Goal: Transaction & Acquisition: Purchase product/service

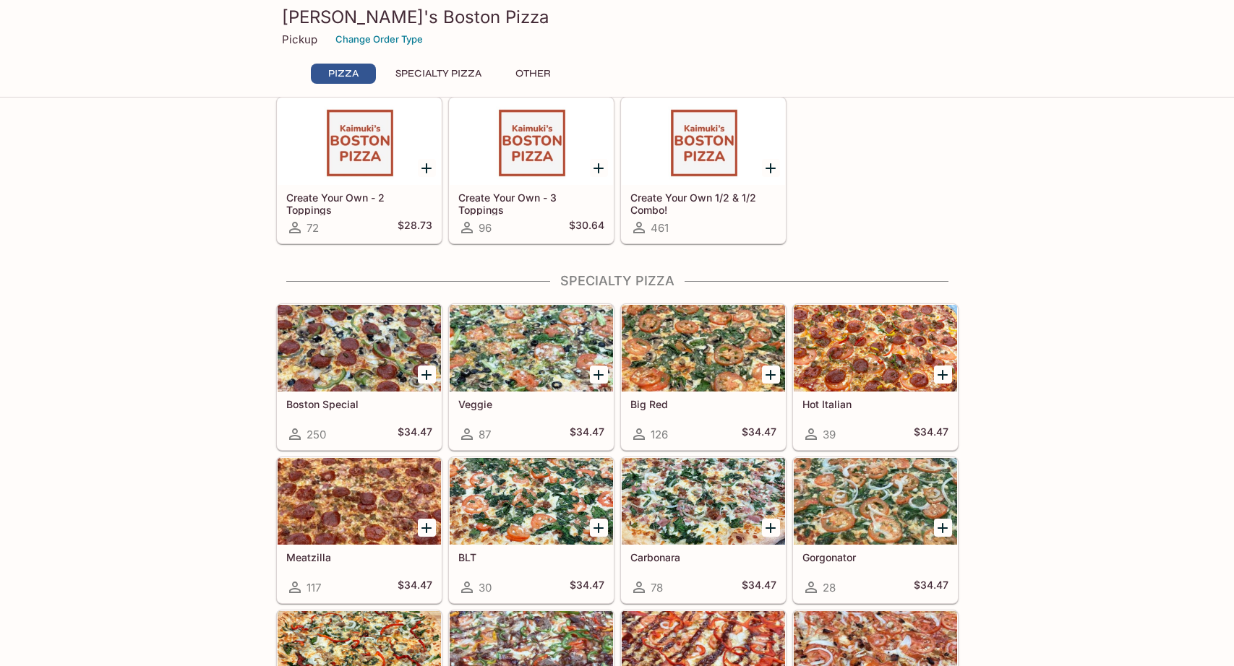
scroll to position [434, 0]
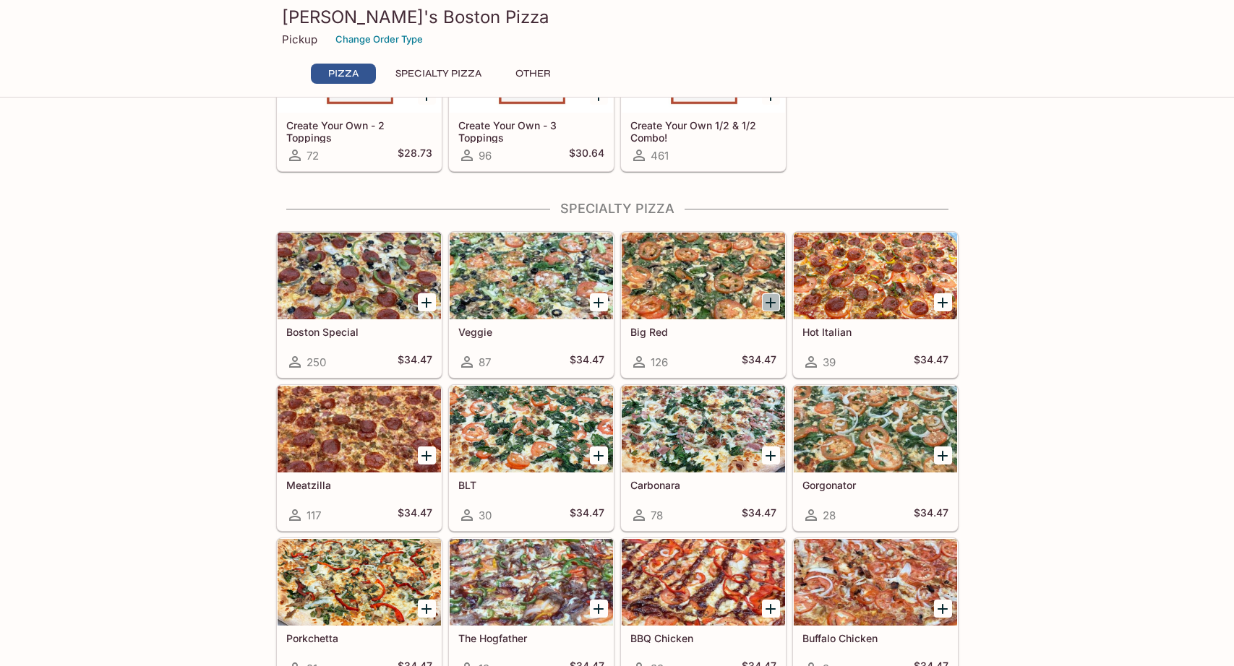
click at [774, 304] on icon "Add Big Red" at bounding box center [770, 302] width 17 height 17
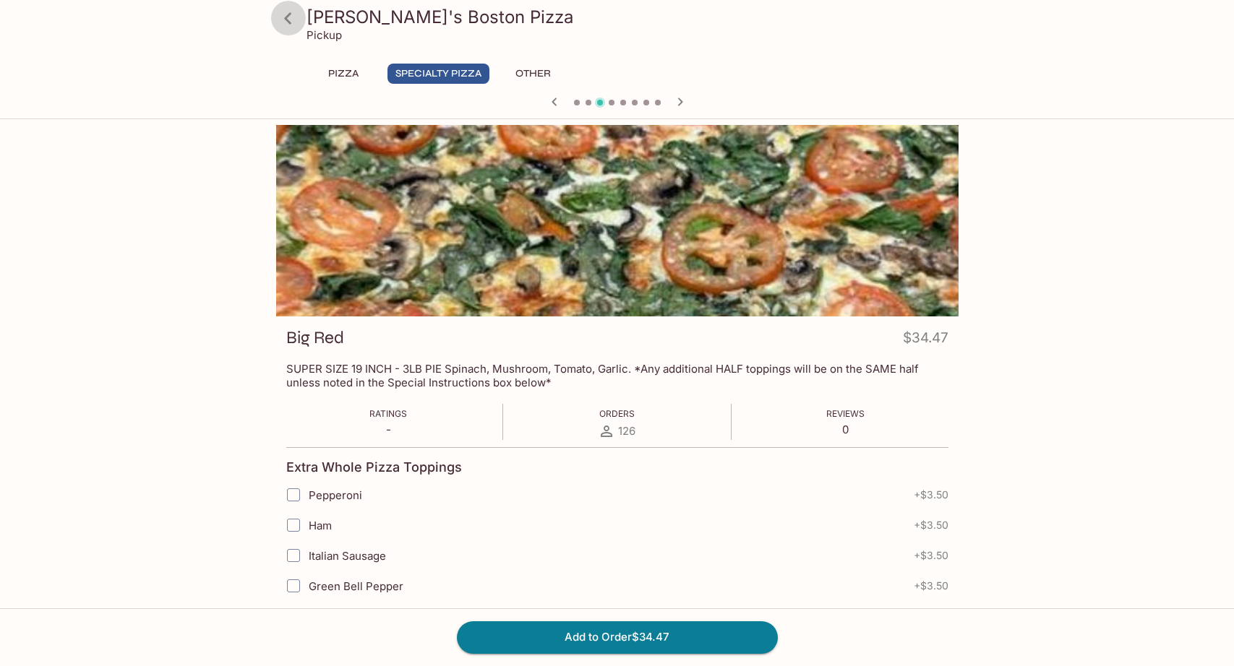
click at [293, 12] on icon at bounding box center [287, 18] width 25 height 25
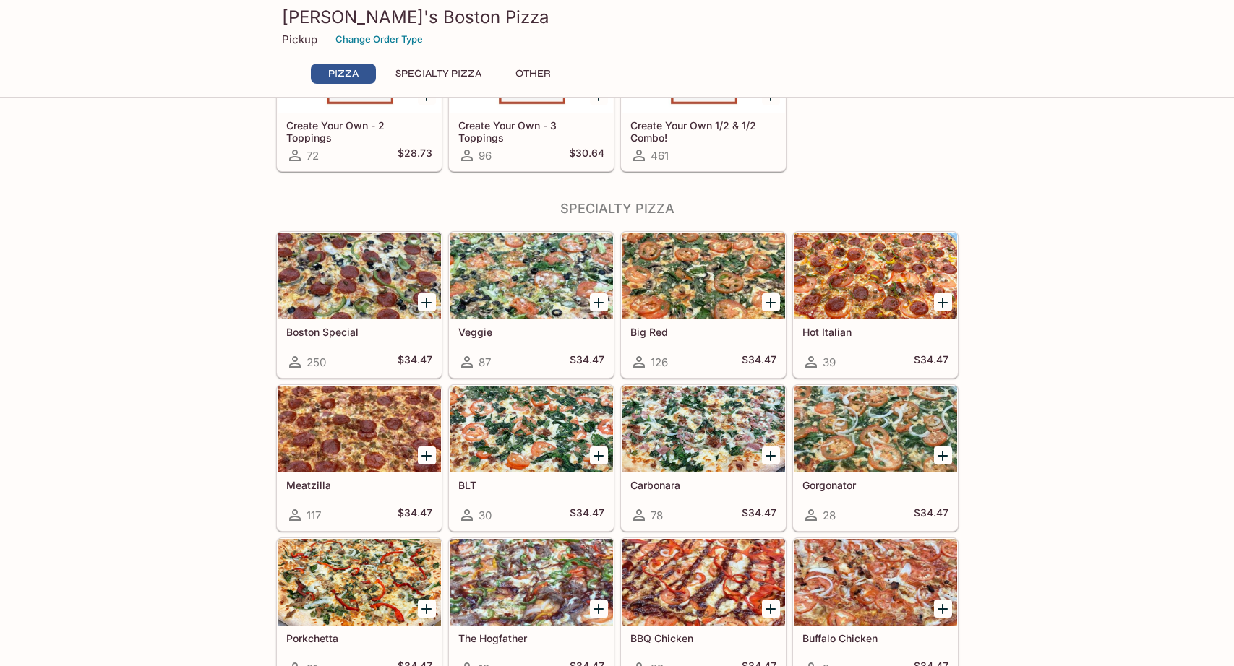
scroll to position [506, 0]
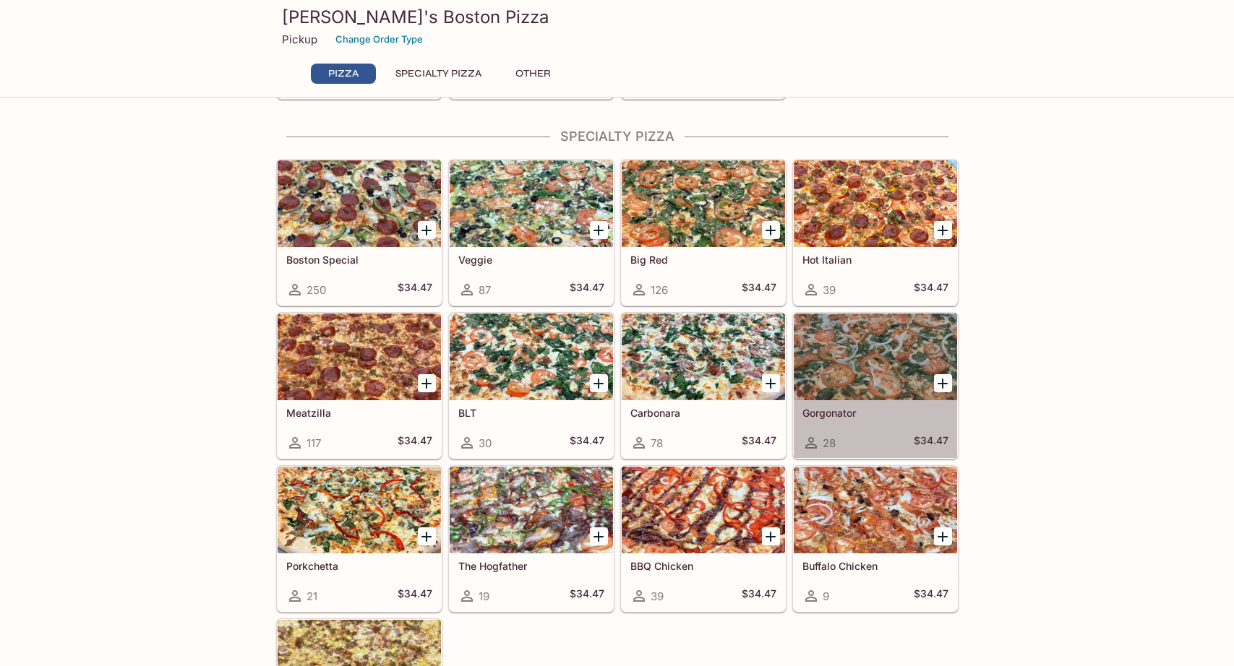
click at [882, 375] on div at bounding box center [875, 357] width 163 height 87
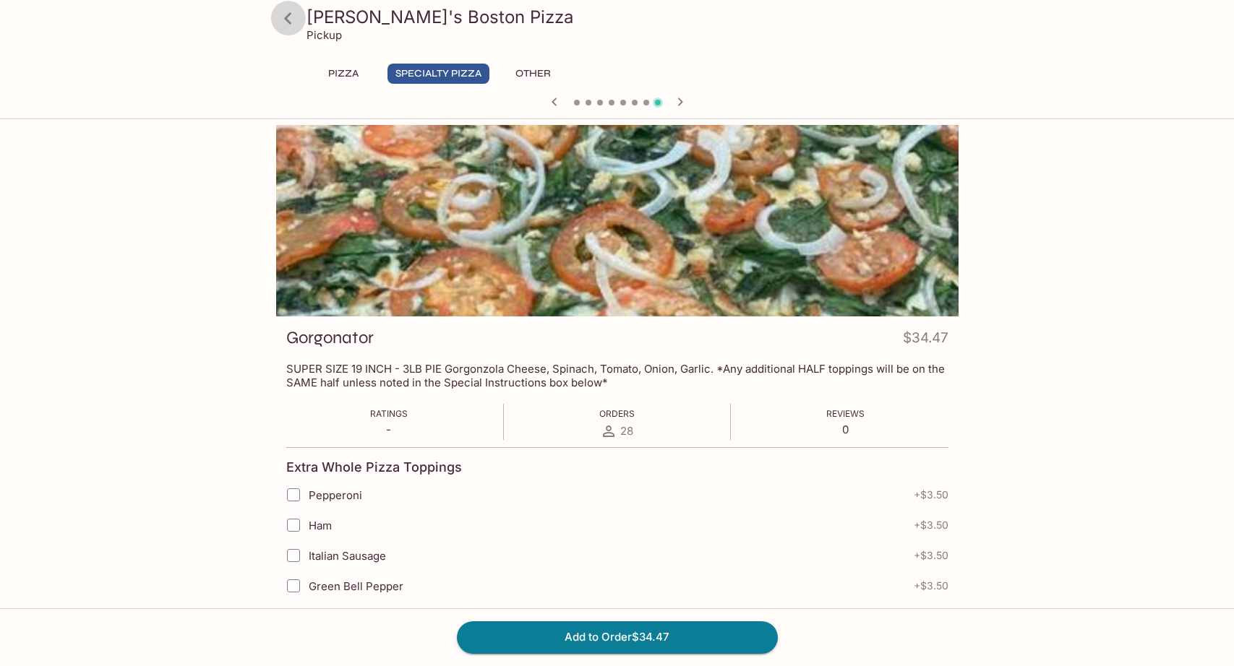
click at [290, 18] on icon at bounding box center [287, 18] width 25 height 25
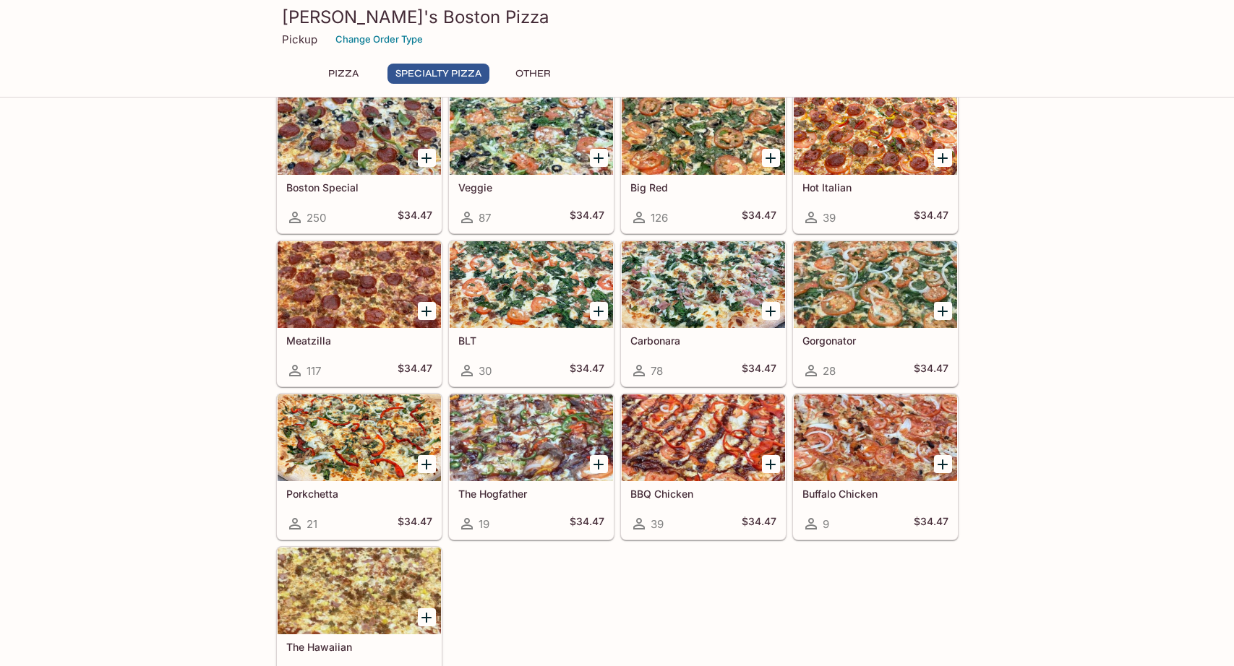
scroll to position [651, 0]
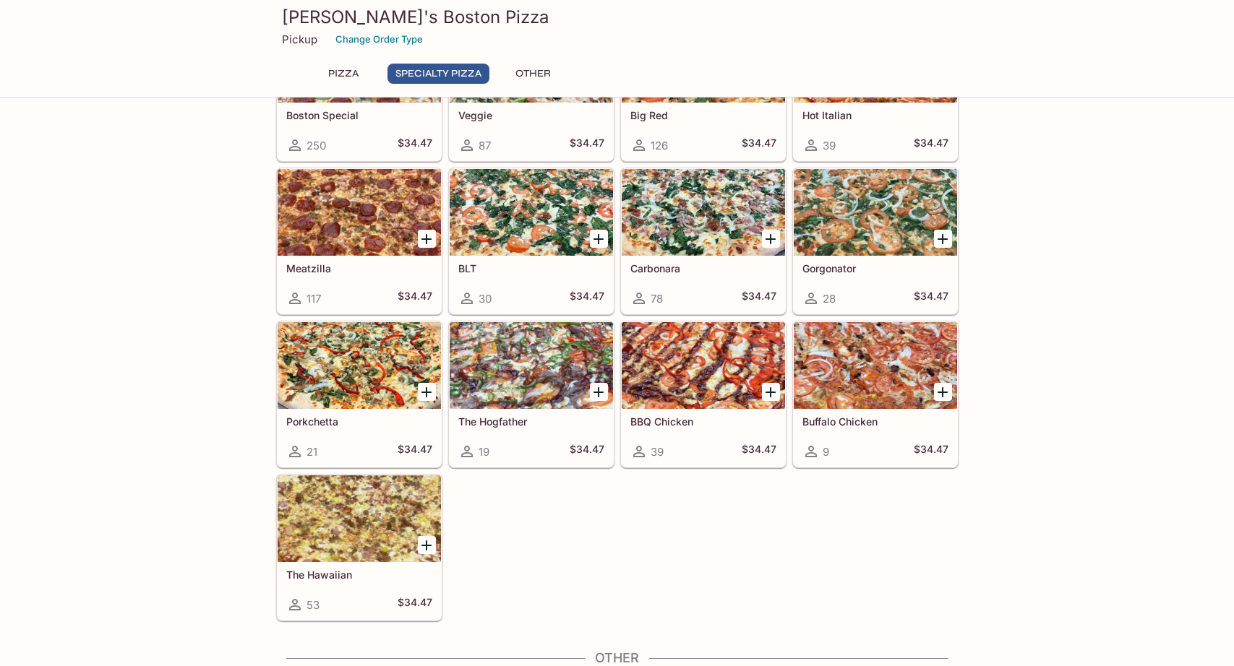
click at [327, 222] on div at bounding box center [359, 212] width 163 height 87
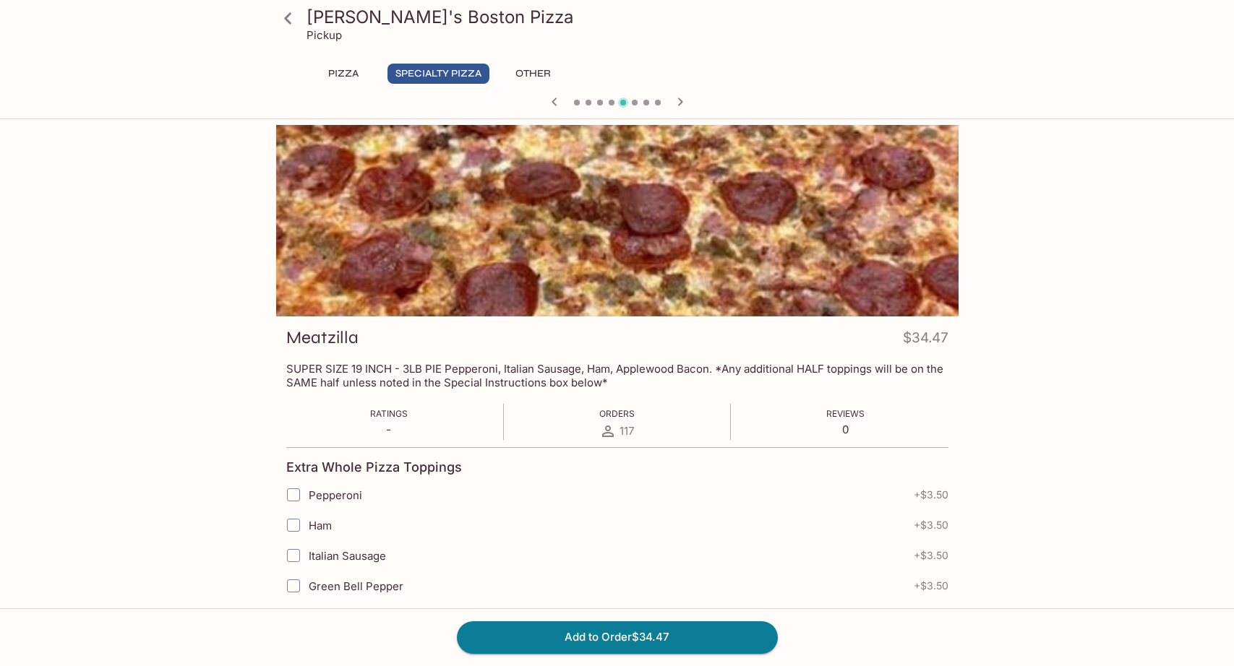
click at [292, 16] on icon at bounding box center [287, 18] width 25 height 25
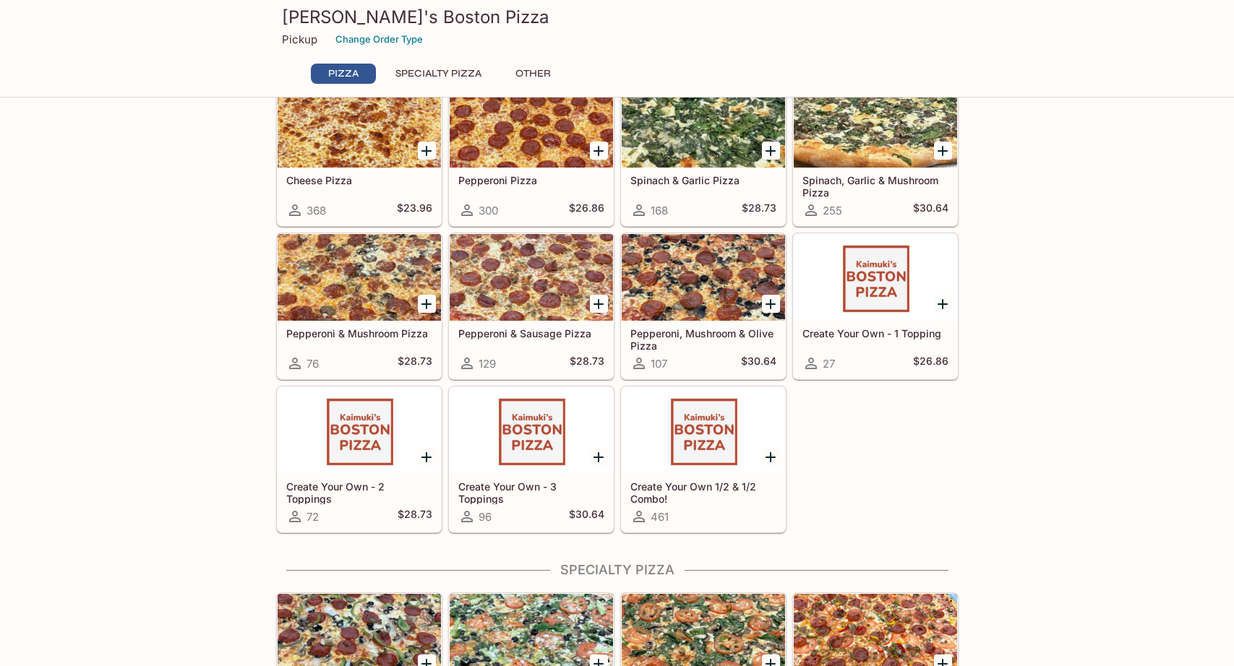
scroll to position [434, 0]
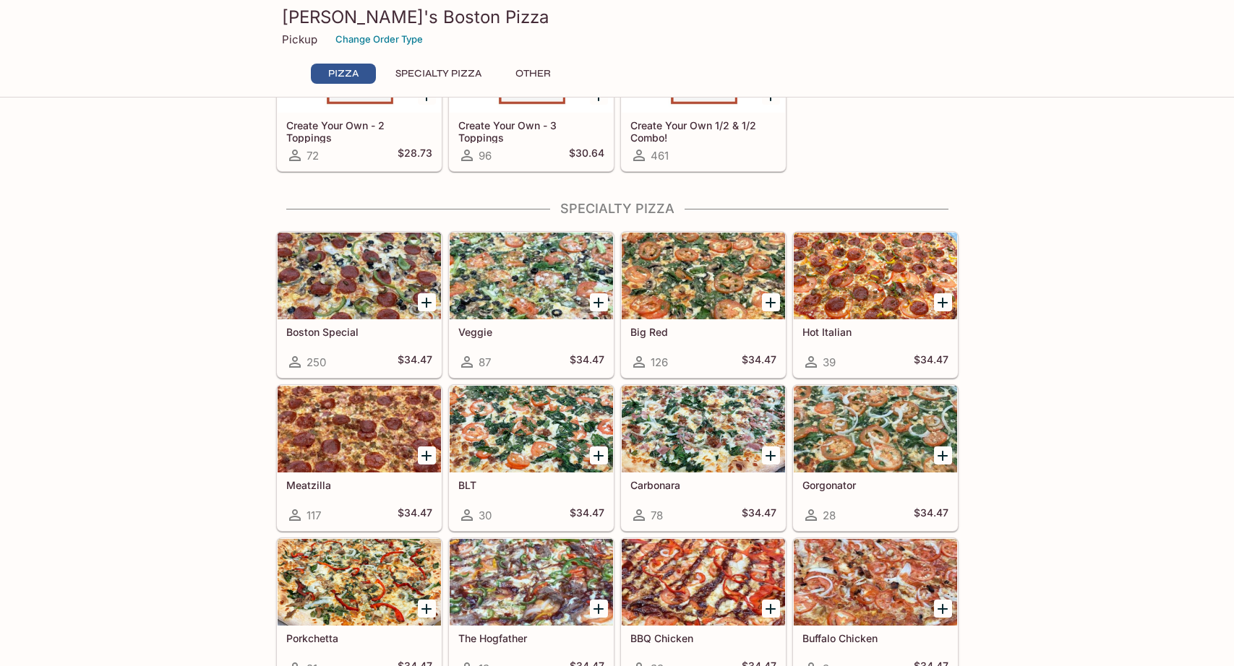
click at [380, 426] on div at bounding box center [359, 429] width 163 height 87
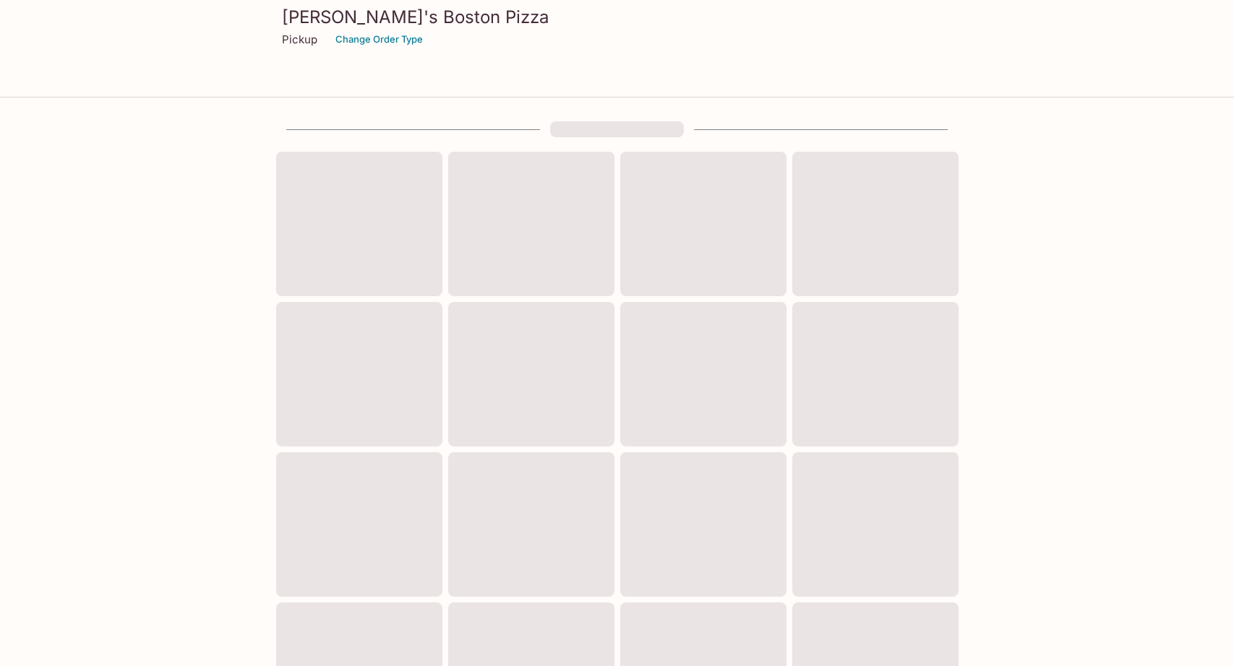
scroll to position [382, 0]
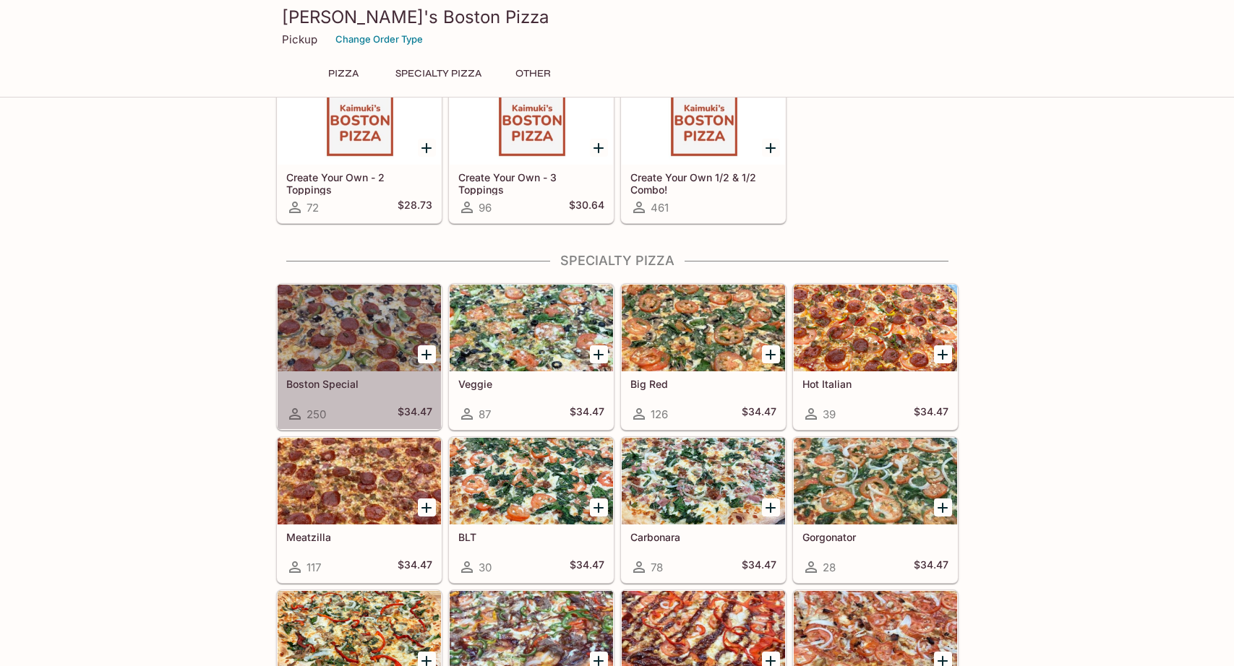
click at [397, 322] on div at bounding box center [359, 328] width 163 height 87
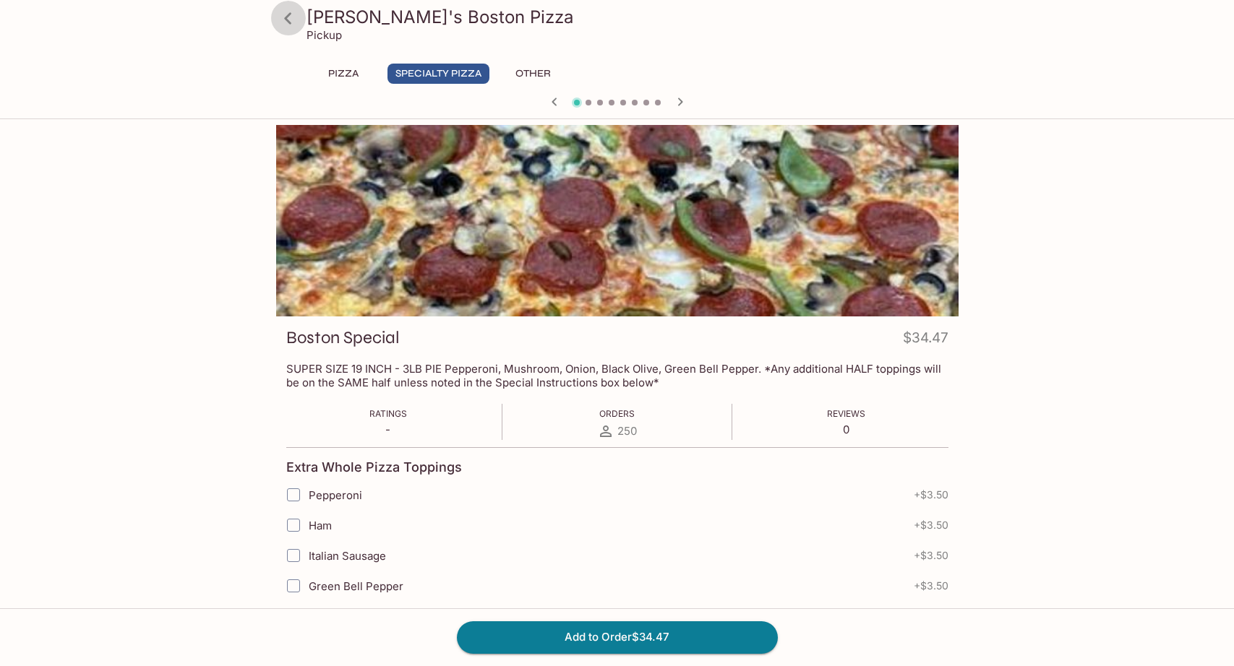
click at [288, 20] on icon at bounding box center [287, 18] width 7 height 12
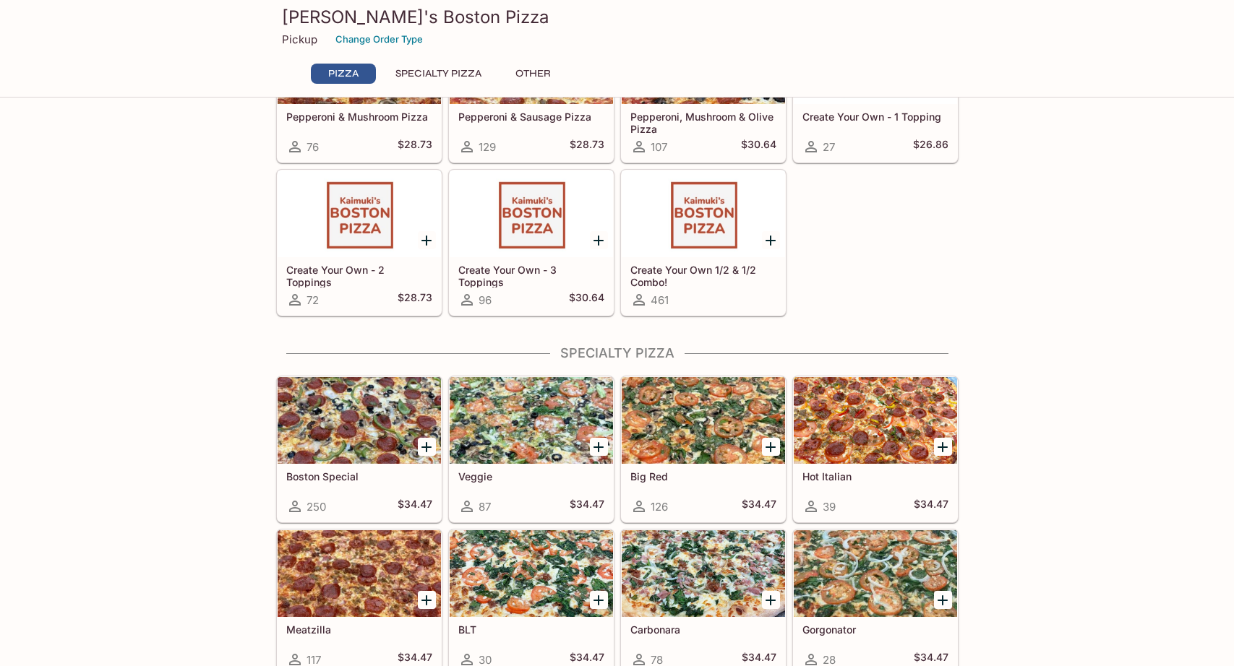
scroll to position [434, 0]
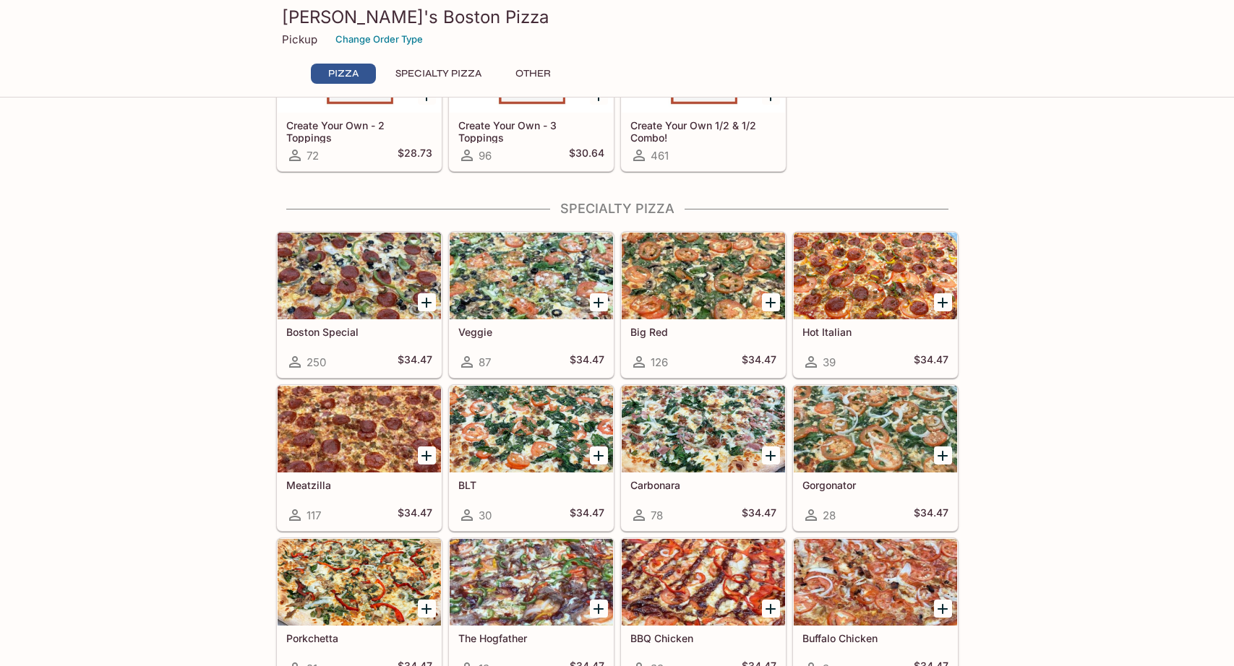
click at [424, 295] on icon "Add Boston Special" at bounding box center [426, 302] width 17 height 17
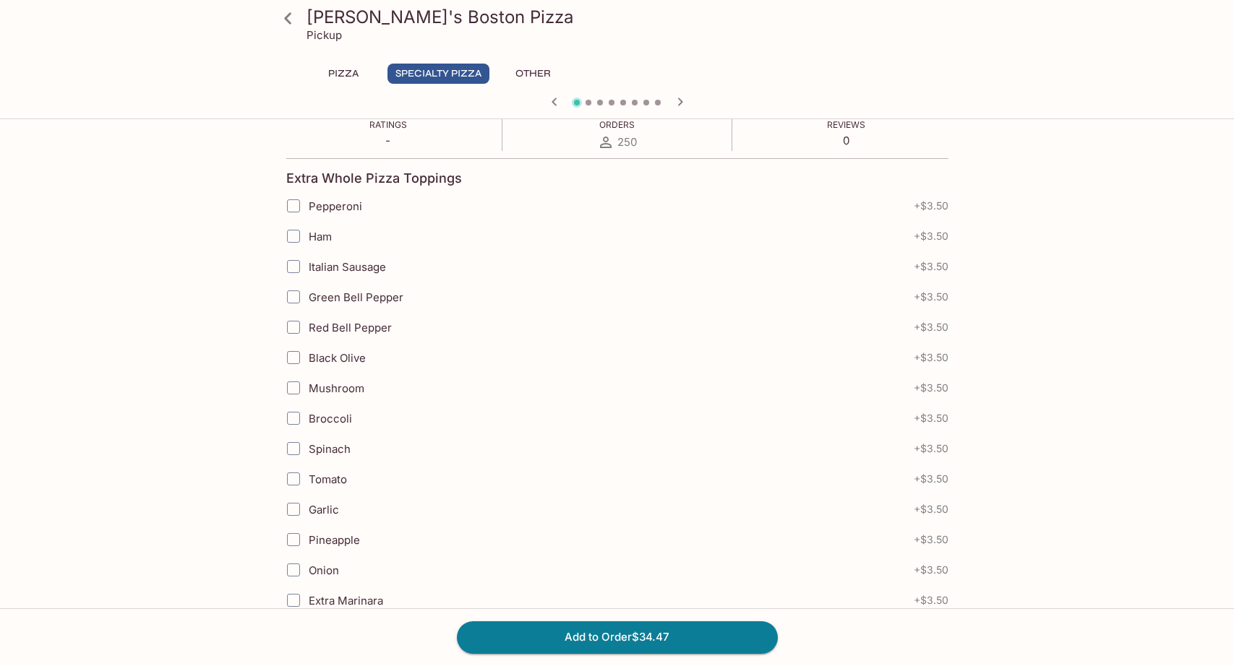
scroll to position [361, 0]
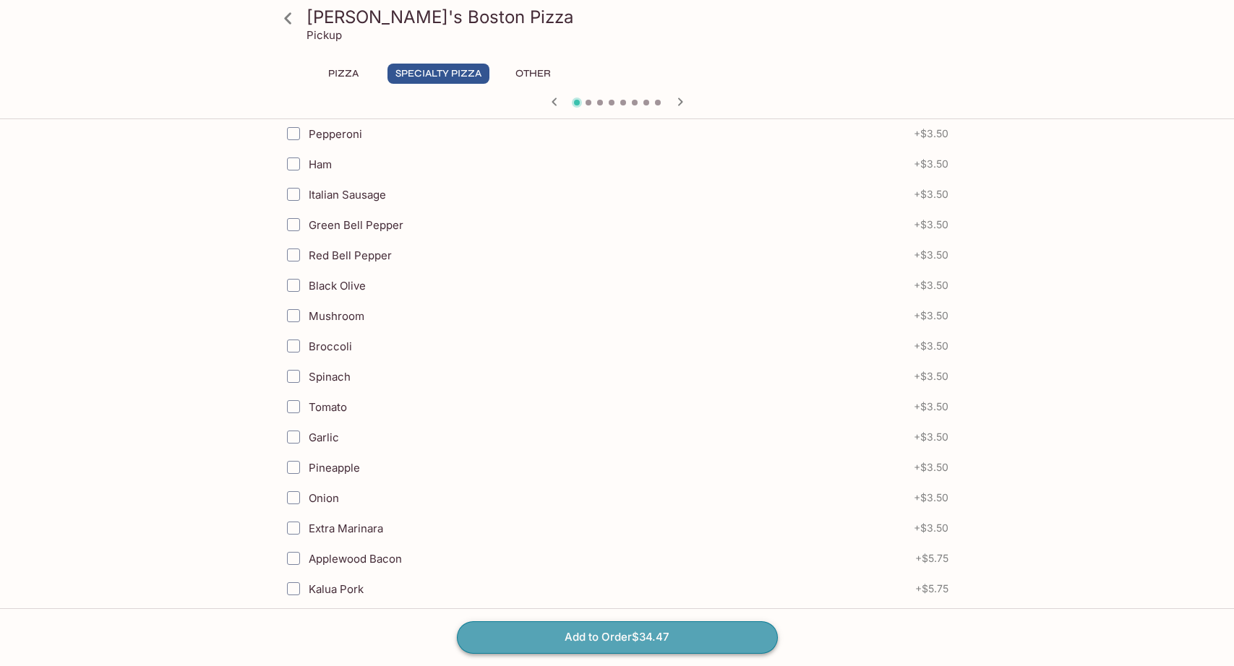
click at [530, 625] on button "Add to Order $34.47" at bounding box center [617, 638] width 321 height 32
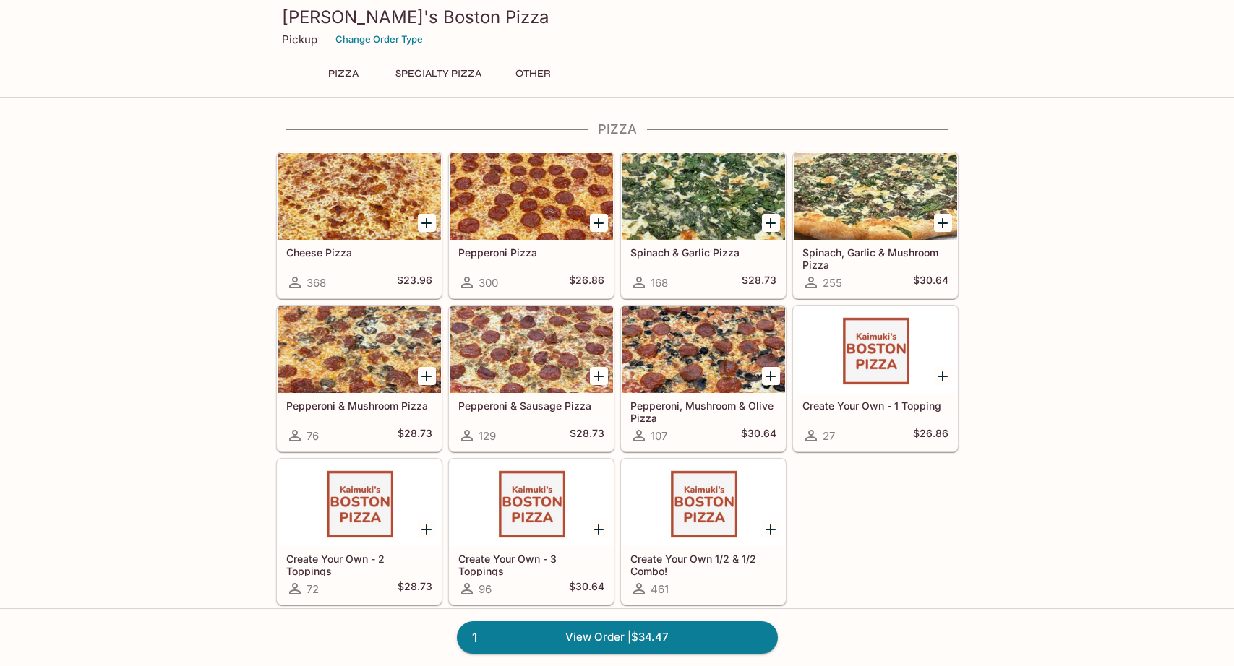
scroll to position [361, 0]
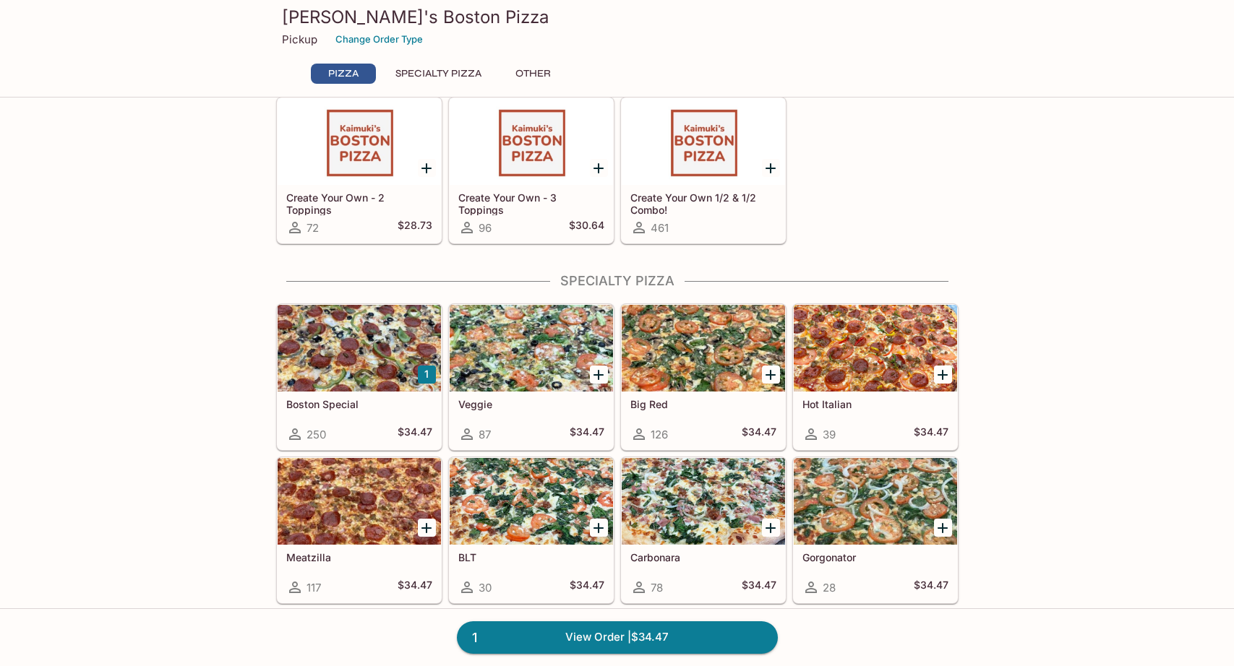
click at [703, 418] on div "Big Red 126 $34.47" at bounding box center [703, 421] width 163 height 58
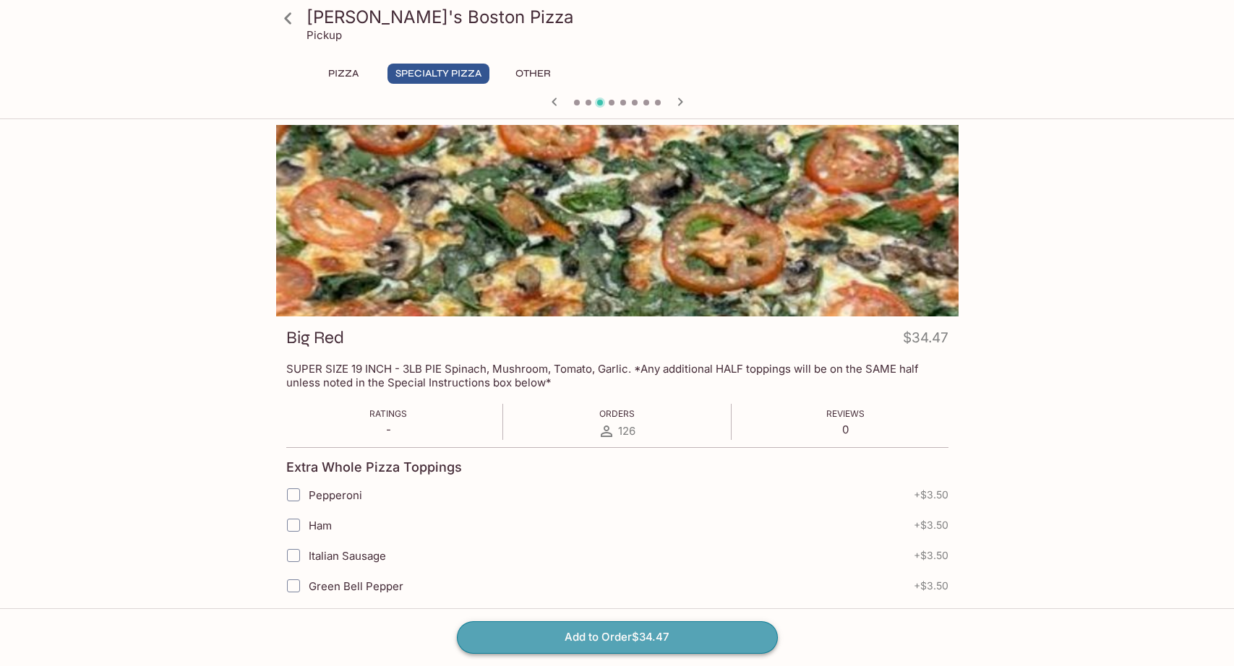
click at [614, 633] on button "Add to Order $34.47" at bounding box center [617, 638] width 321 height 32
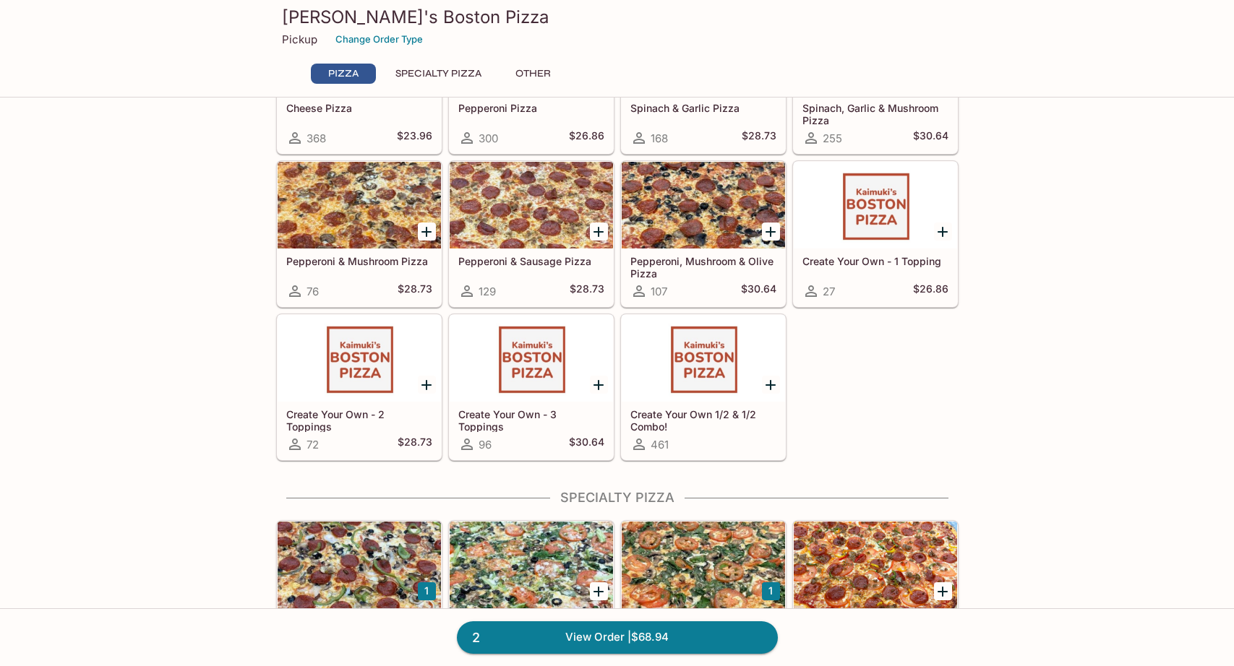
scroll to position [361, 0]
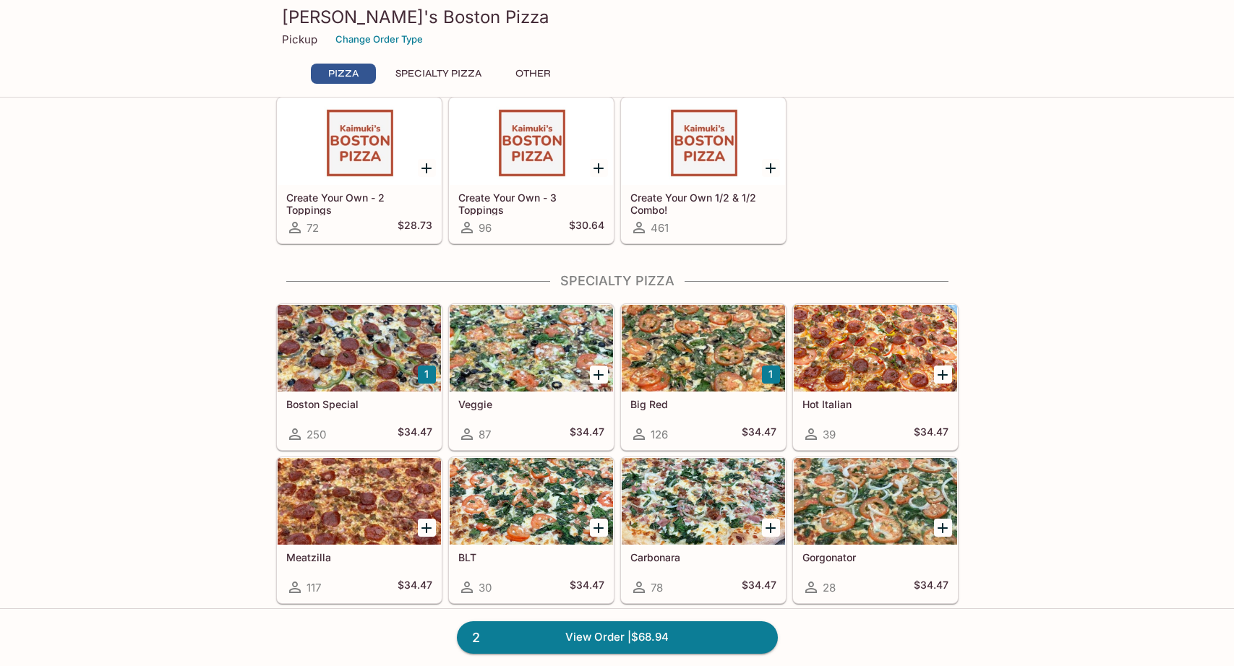
click at [342, 511] on div at bounding box center [359, 501] width 163 height 87
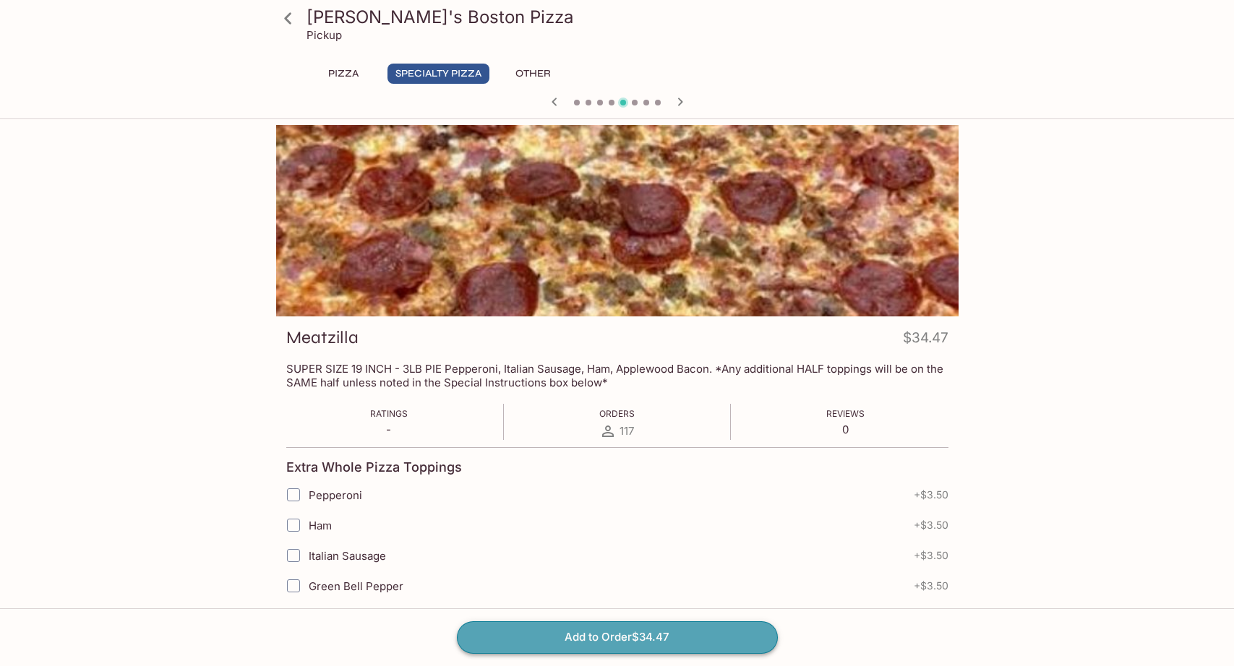
click at [612, 633] on button "Add to Order $34.47" at bounding box center [617, 638] width 321 height 32
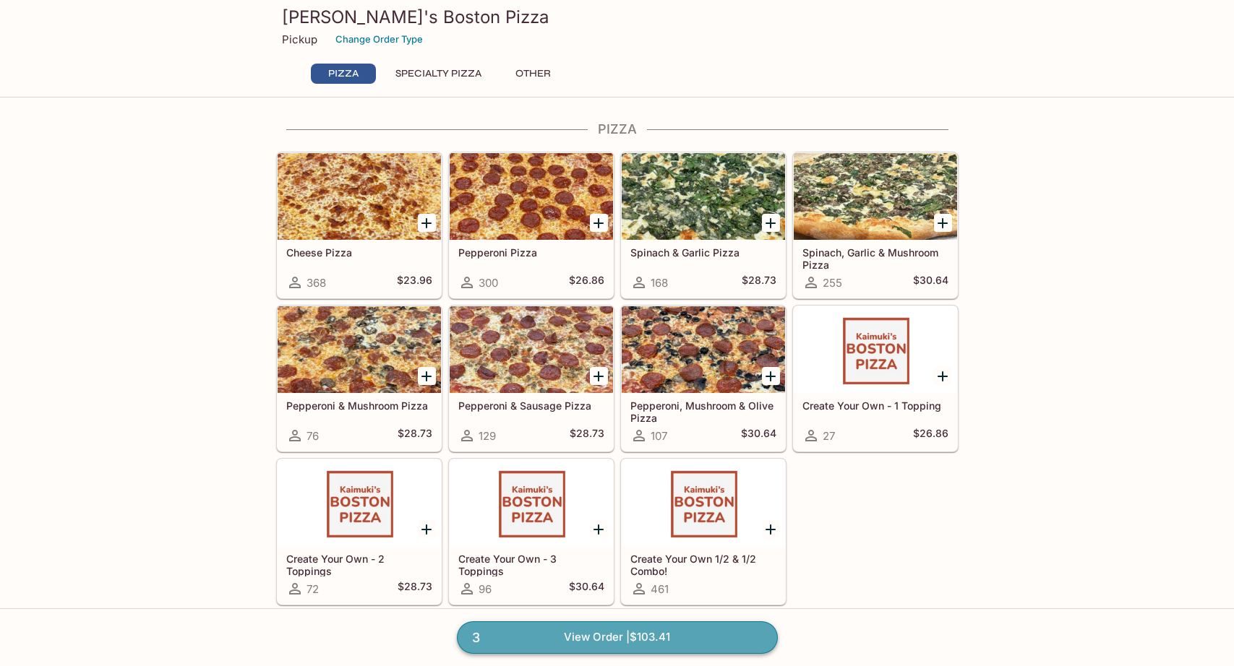
click at [670, 643] on link "3 View Order | $103.41" at bounding box center [617, 638] width 321 height 32
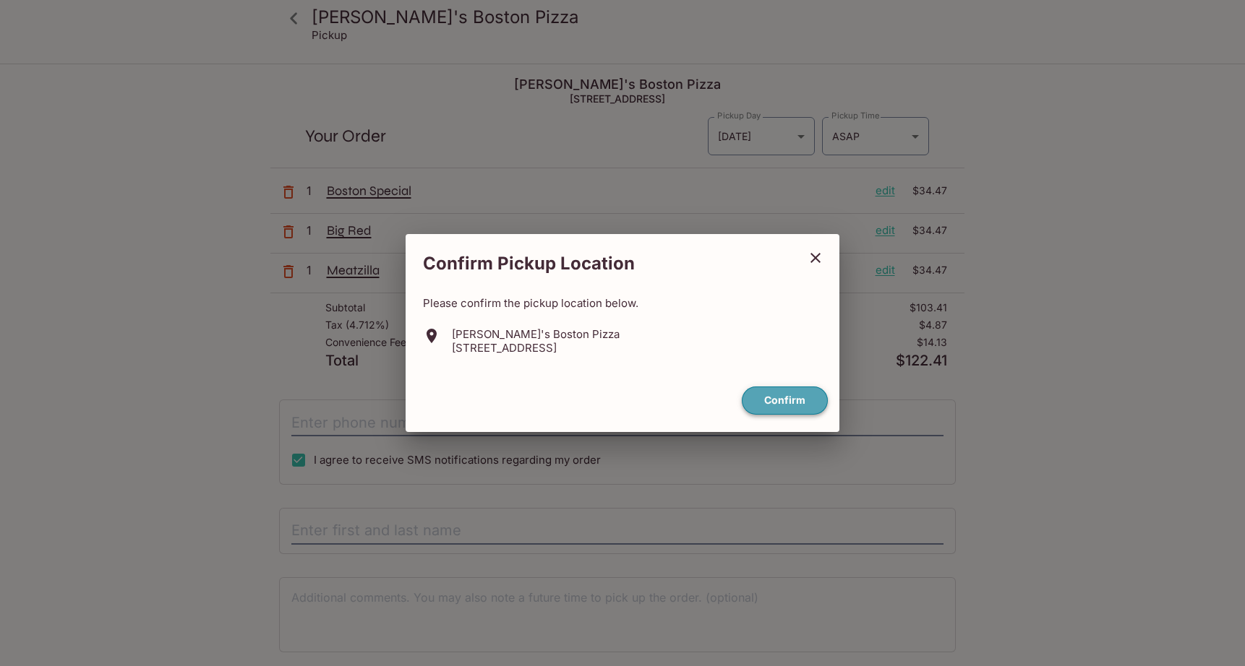
click at [799, 402] on button "Confirm" at bounding box center [785, 401] width 86 height 28
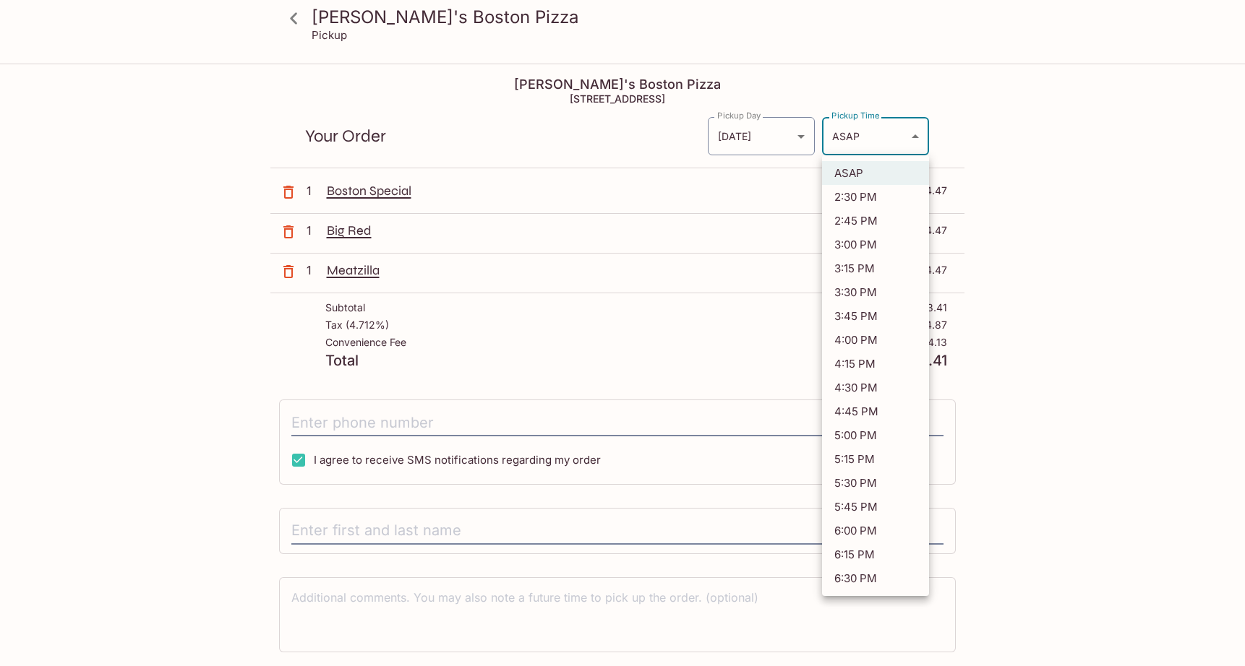
click at [910, 139] on body "Kaimuki's Boston Pizza Pickup Kaimuki's Boston Pizza [STREET_ADDRESS] Your Orde…" at bounding box center [622, 398] width 1245 height 666
click at [851, 502] on li "5:45 PM" at bounding box center [875, 507] width 107 height 24
type input "[DATE]T03:45:25.000000Z"
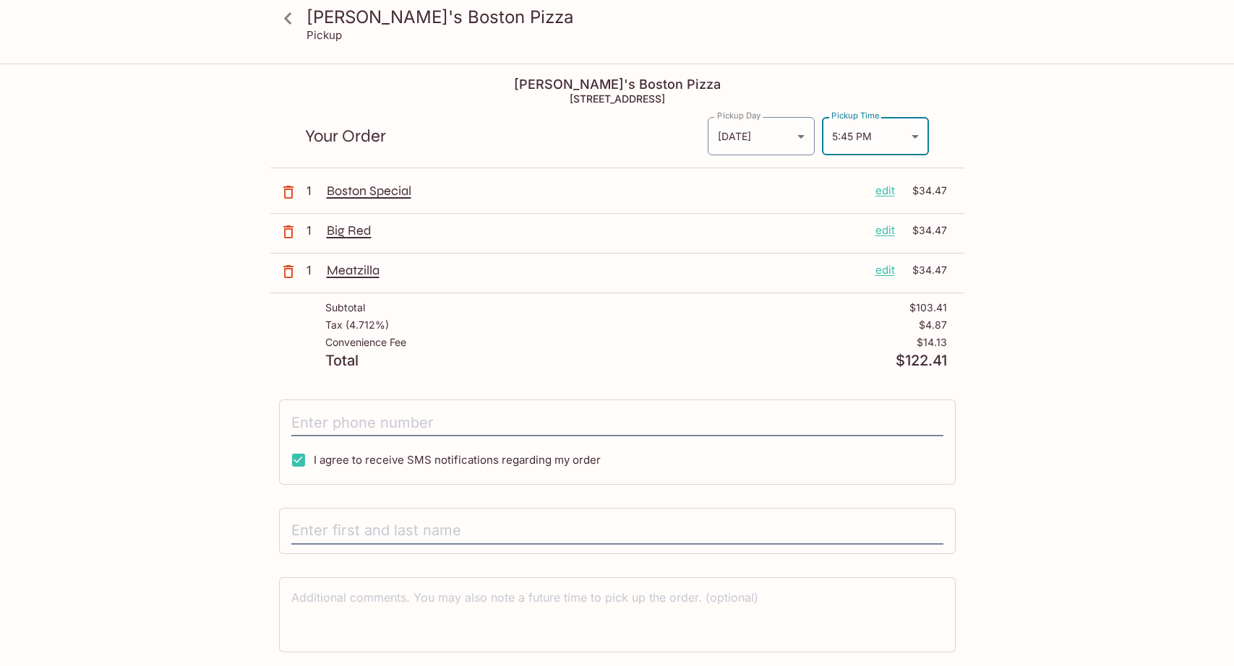
scroll to position [65, 0]
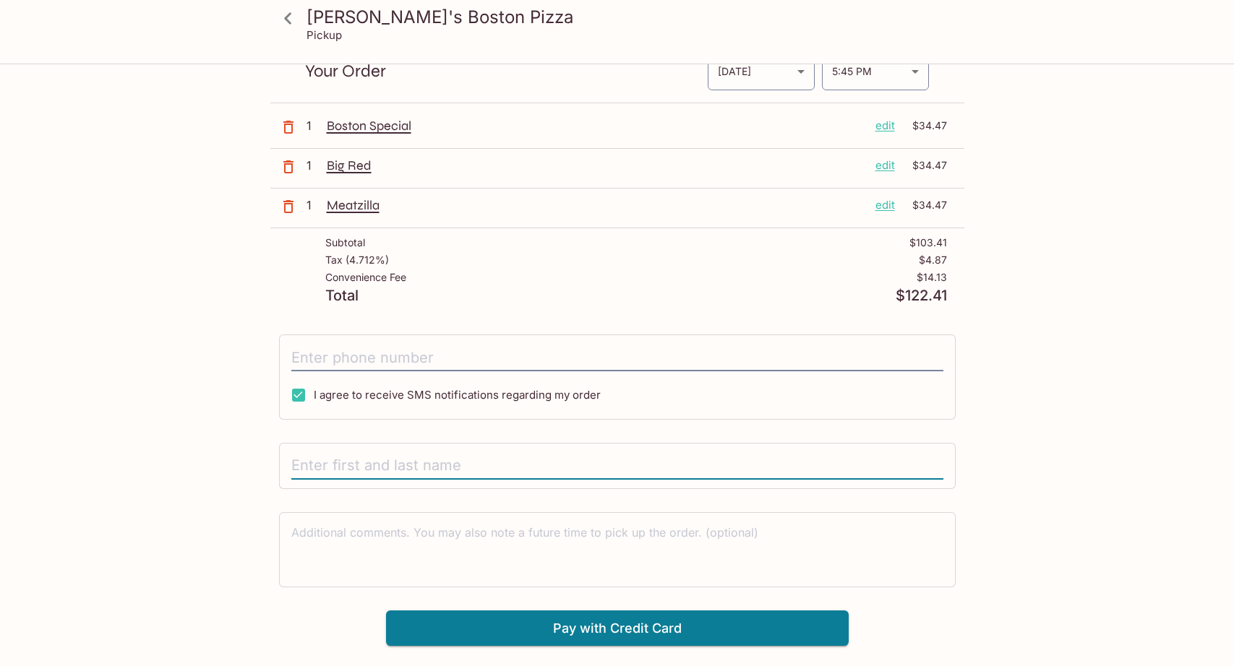
click at [407, 469] on input "text" at bounding box center [617, 466] width 652 height 27
type input "[PERSON_NAME]"
type input "[PHONE_NUMBER]"
click at [1100, 468] on div "[PERSON_NAME]'s Boston Pizza Pickup Kaimuki's Boston Pizza [STREET_ADDRESS] You…" at bounding box center [617, 333] width 1234 height 666
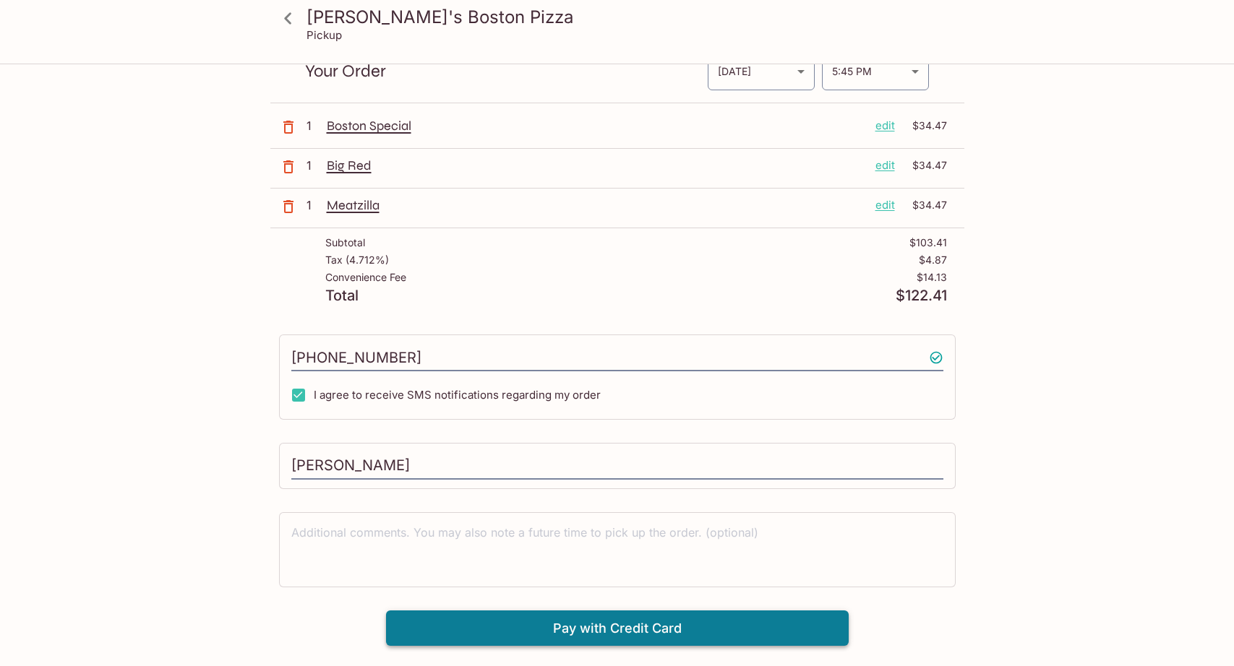
click at [696, 622] on button "Pay with Credit Card" at bounding box center [617, 629] width 463 height 36
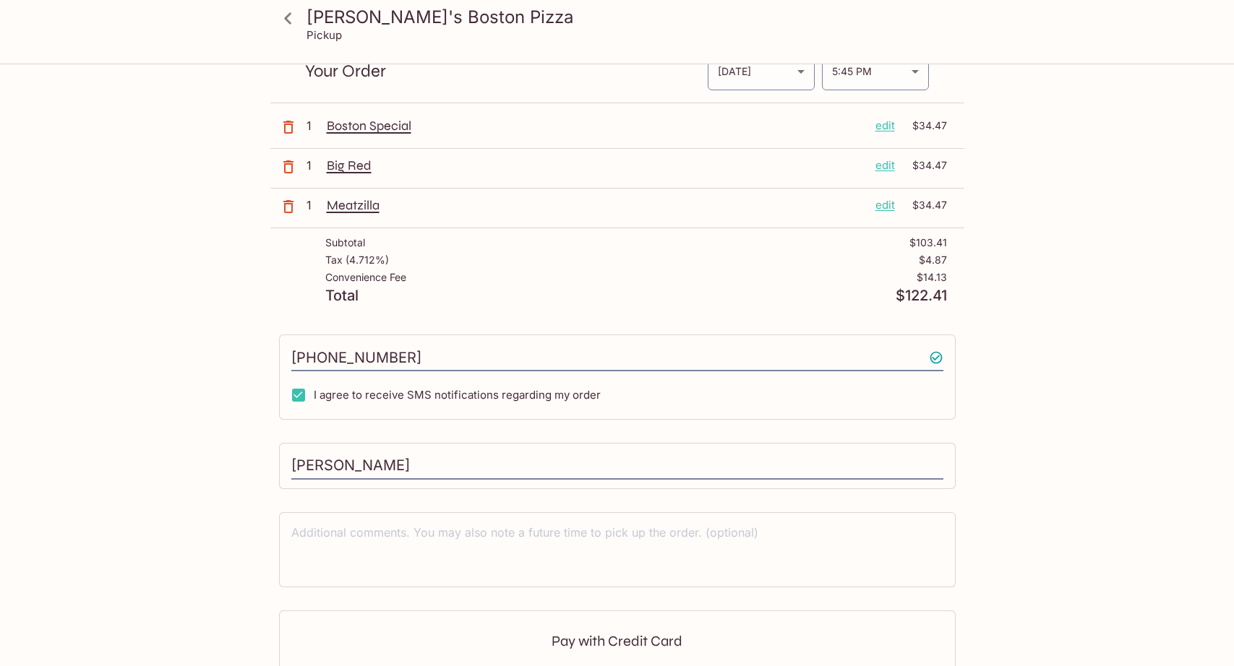
scroll to position [262, 0]
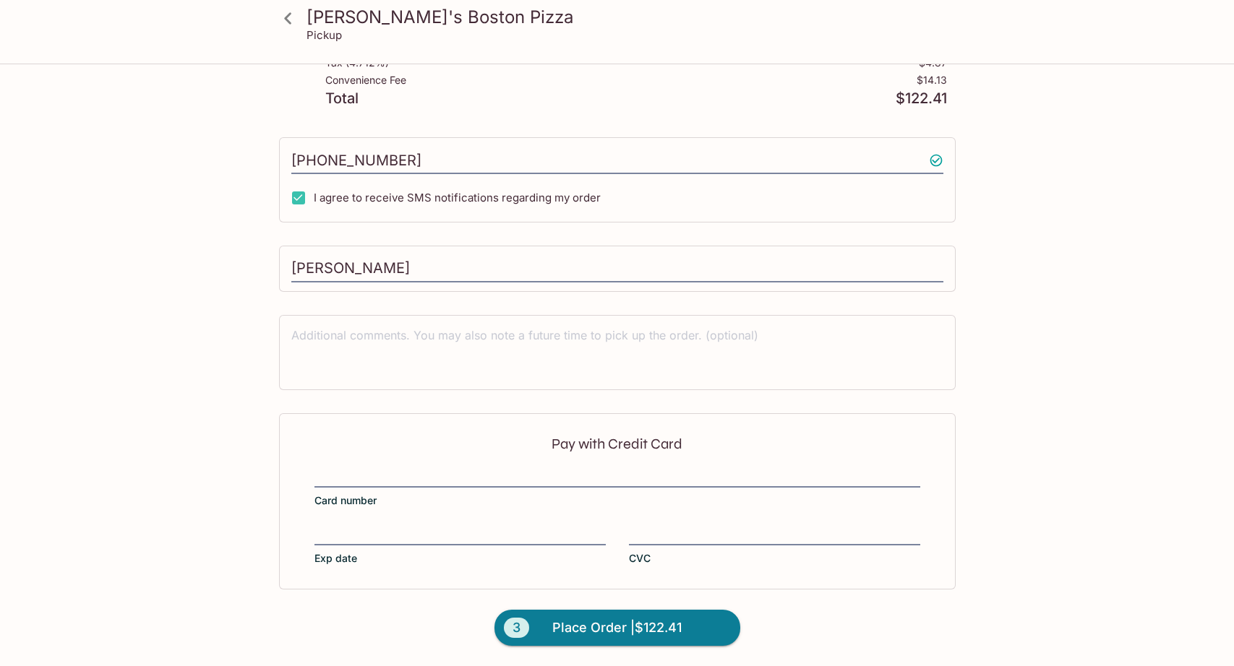
click at [350, 544] on div at bounding box center [459, 536] width 291 height 20
click at [350, 527] on input "Exp date" at bounding box center [459, 526] width 291 height 1
click at [1006, 439] on div "[PERSON_NAME]'s Boston Pizza Pickup Kaimuki's Boston Pizza [STREET_ADDRESS] You…" at bounding box center [617, 235] width 925 height 864
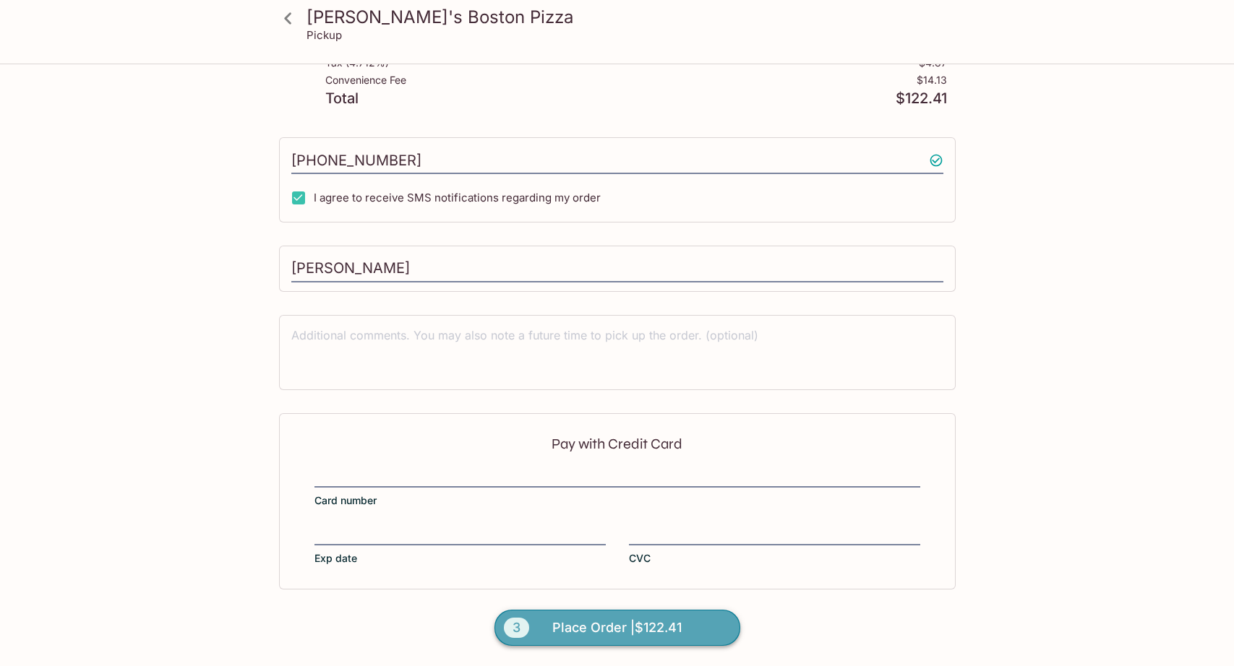
click at [642, 636] on span "Place Order | $122.41" at bounding box center [616, 628] width 129 height 23
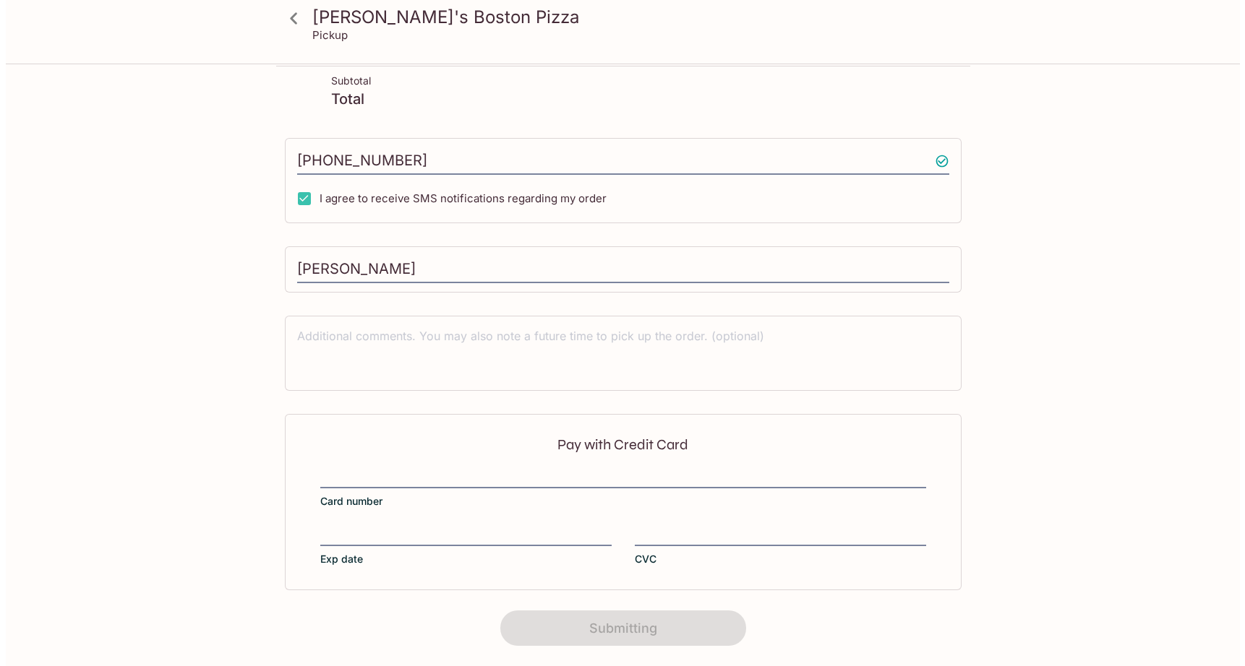
scroll to position [0, 0]
